Goal: Ask a question

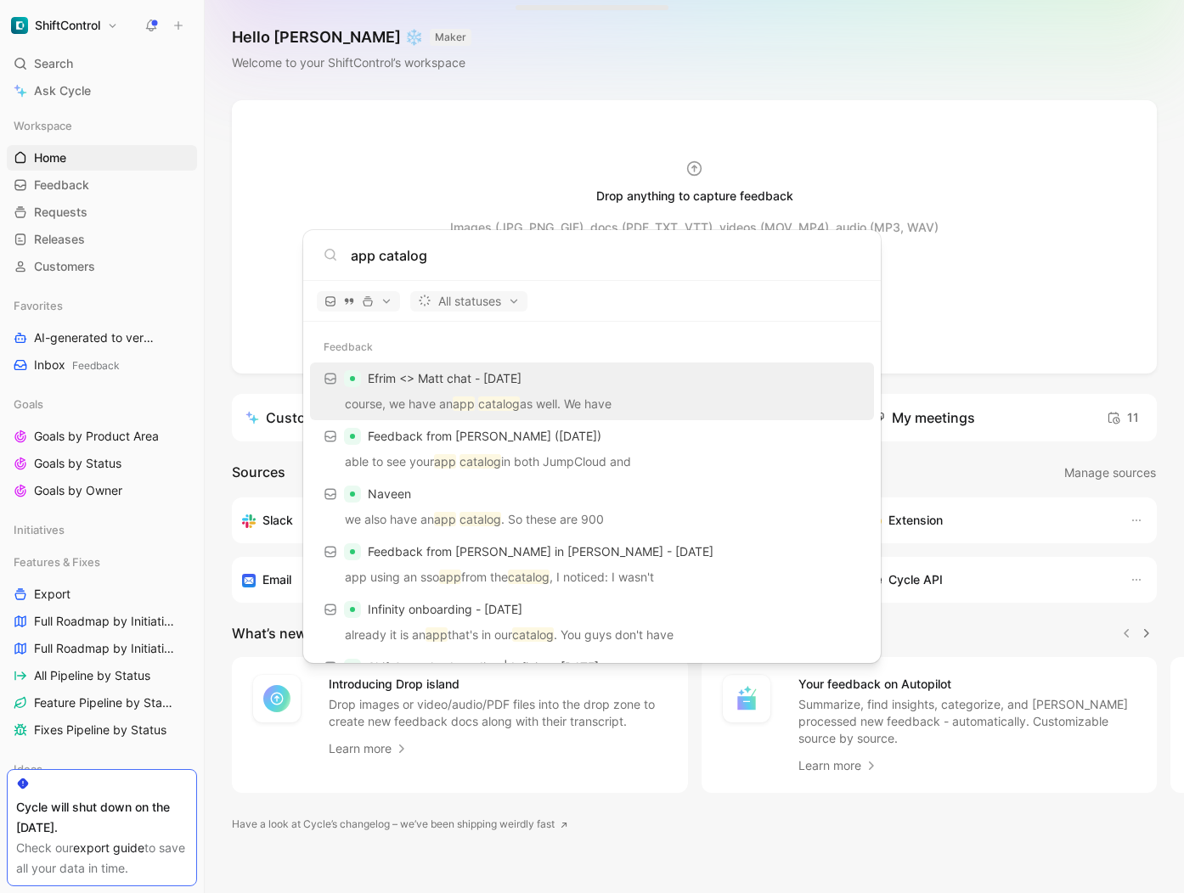
type input "app catalog"
click at [70, 87] on body "ShiftControl Search ⌘ K Ask Cycle Workspace Home G then H Feedback G then F Req…" at bounding box center [592, 446] width 1184 height 893
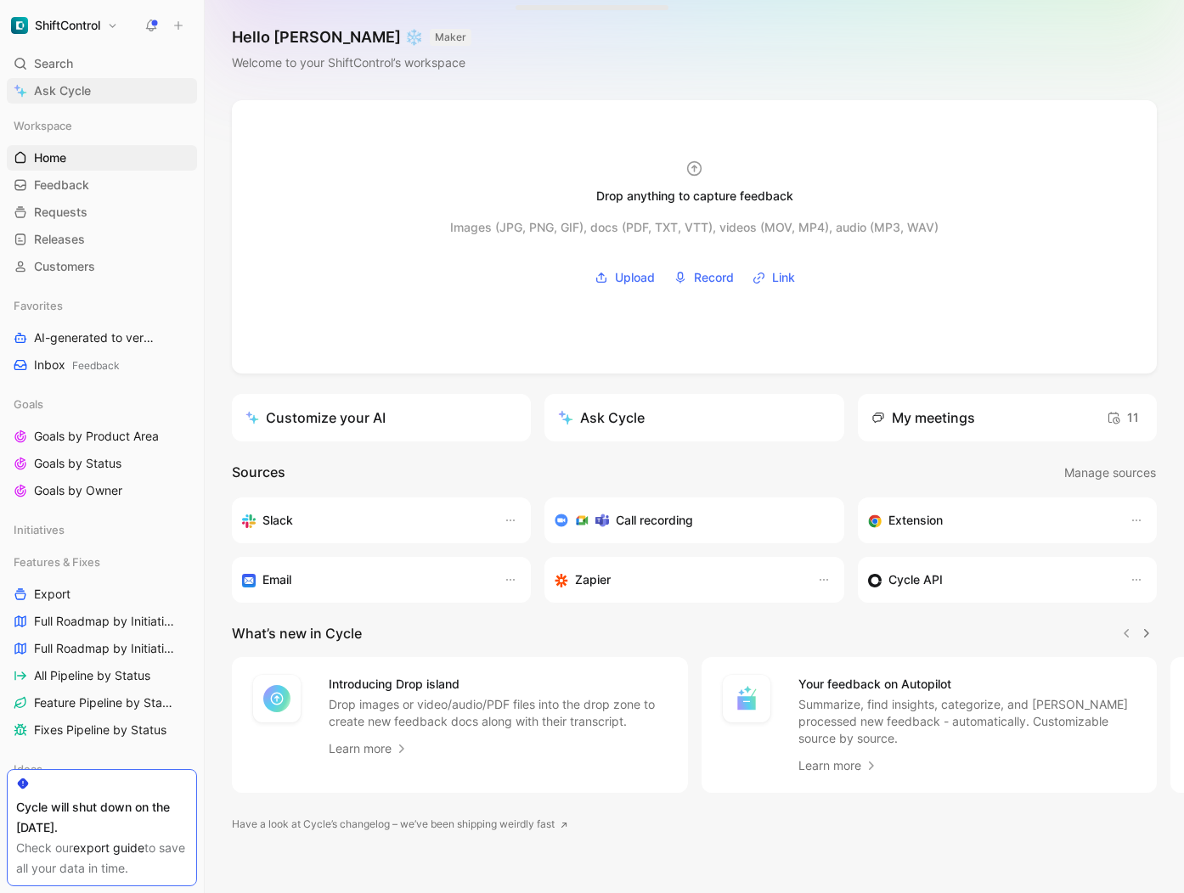
click at [51, 88] on span "Ask Cycle" at bounding box center [62, 91] width 57 height 20
